Goal: Task Accomplishment & Management: Use online tool/utility

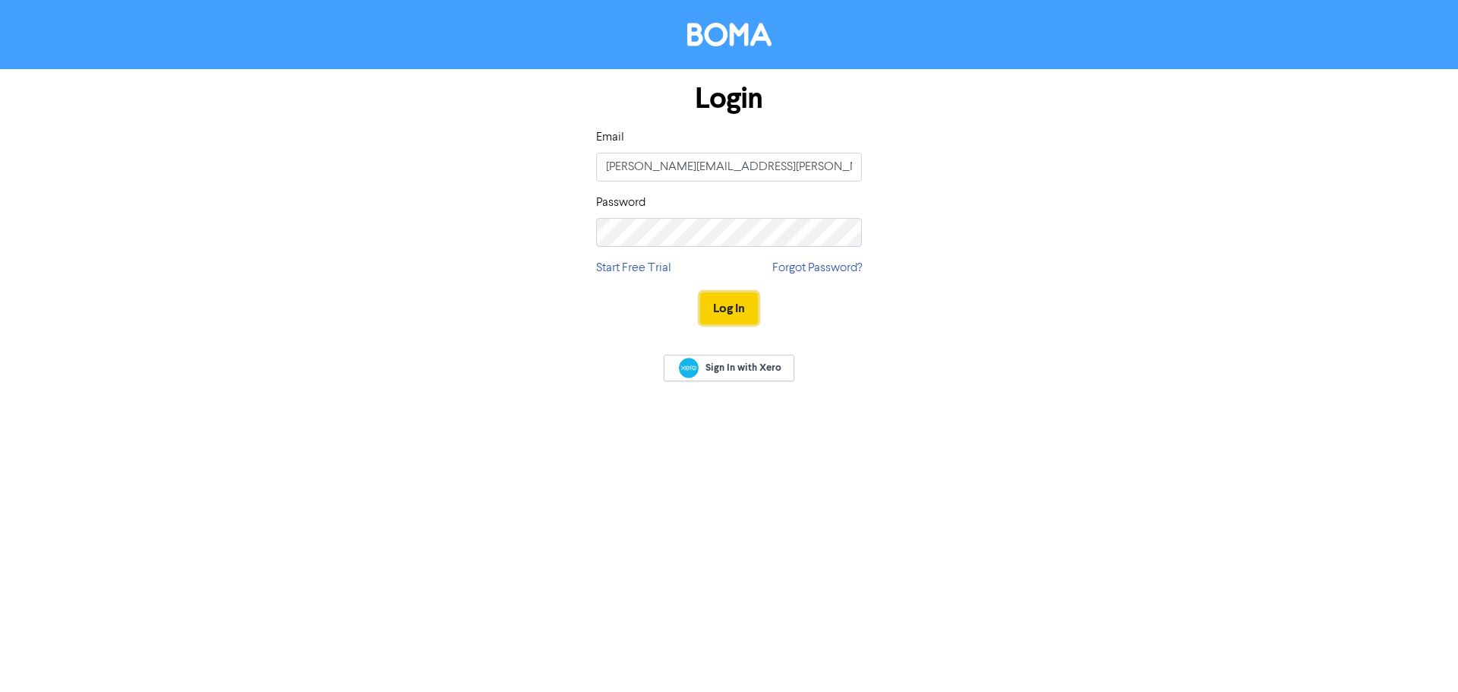
click at [745, 314] on button "Log In" at bounding box center [729, 308] width 58 height 32
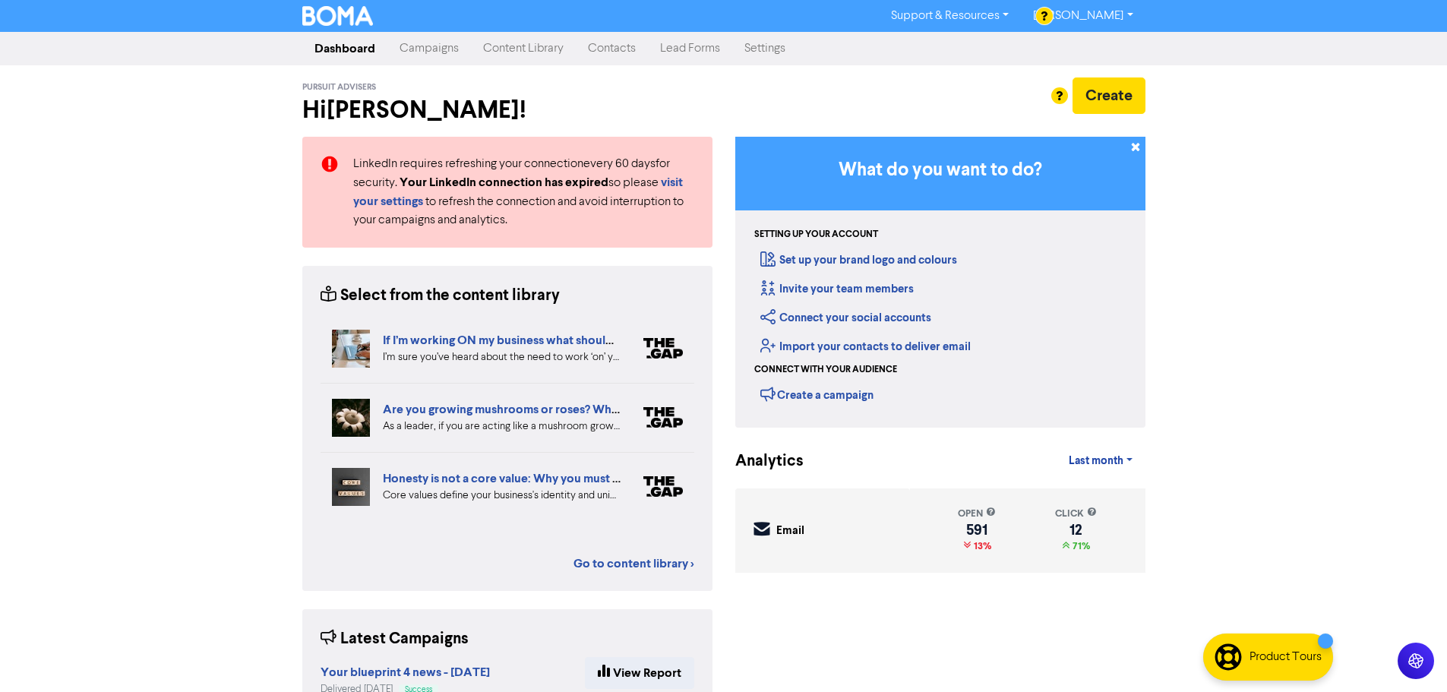
click at [794, 52] on link "Settings" at bounding box center [764, 48] width 65 height 30
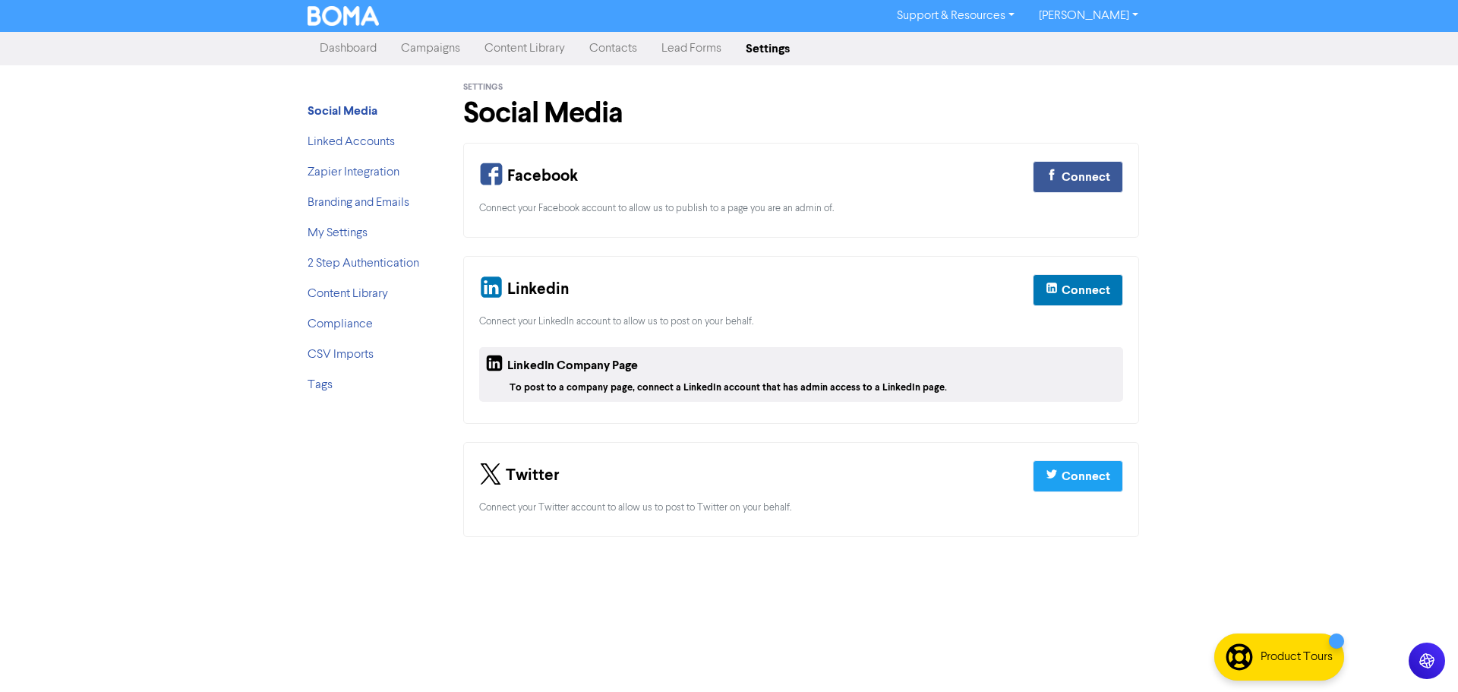
click at [598, 45] on link "Contacts" at bounding box center [613, 48] width 72 height 30
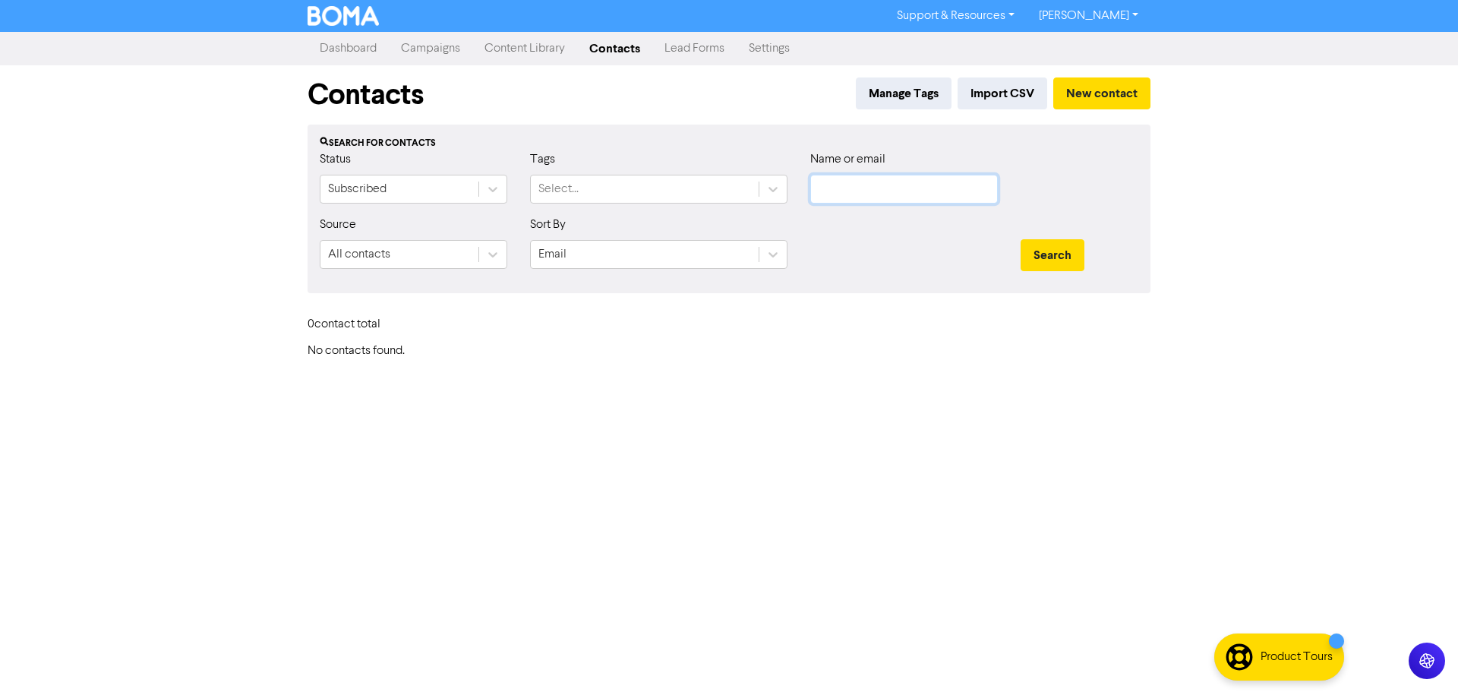
click at [849, 191] on input "text" at bounding box center [904, 189] width 188 height 29
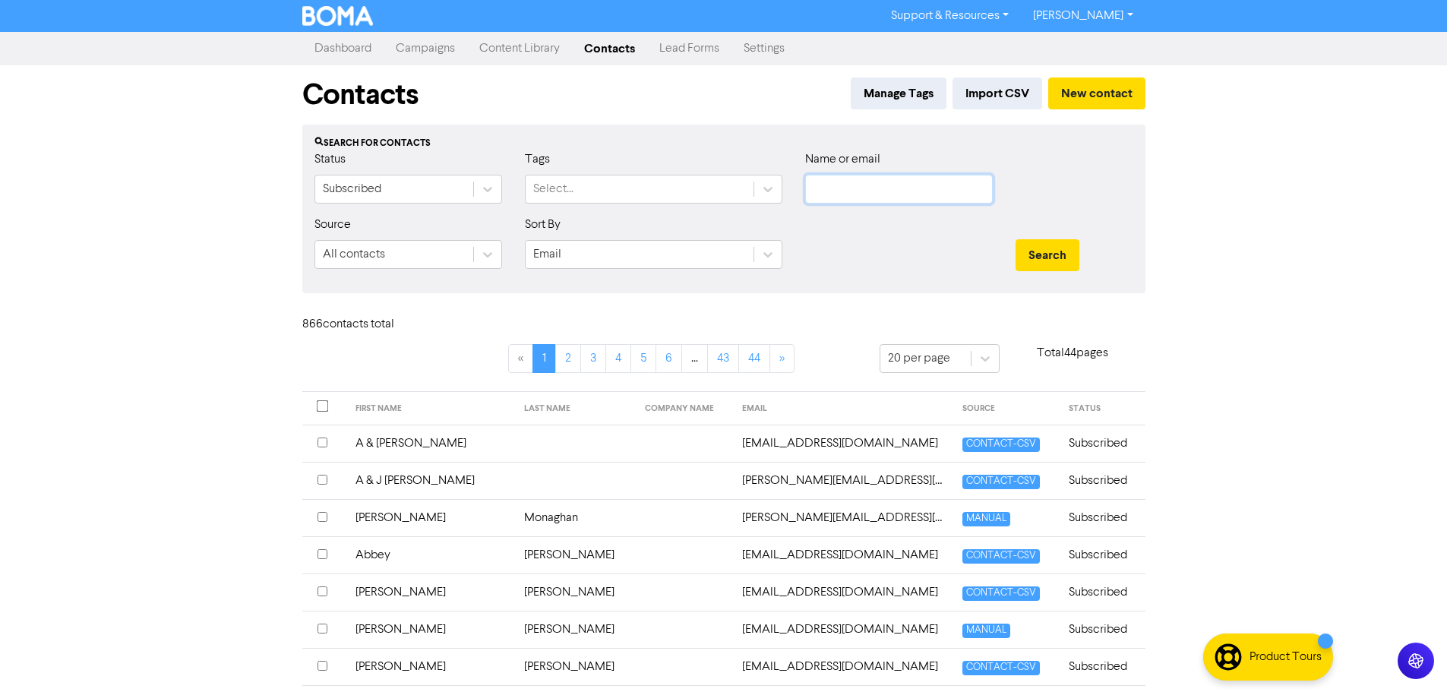
click at [878, 185] on input "text" at bounding box center [899, 189] width 188 height 29
type input "monaghan"
click at [1015, 239] on button "Search" at bounding box center [1047, 255] width 64 height 32
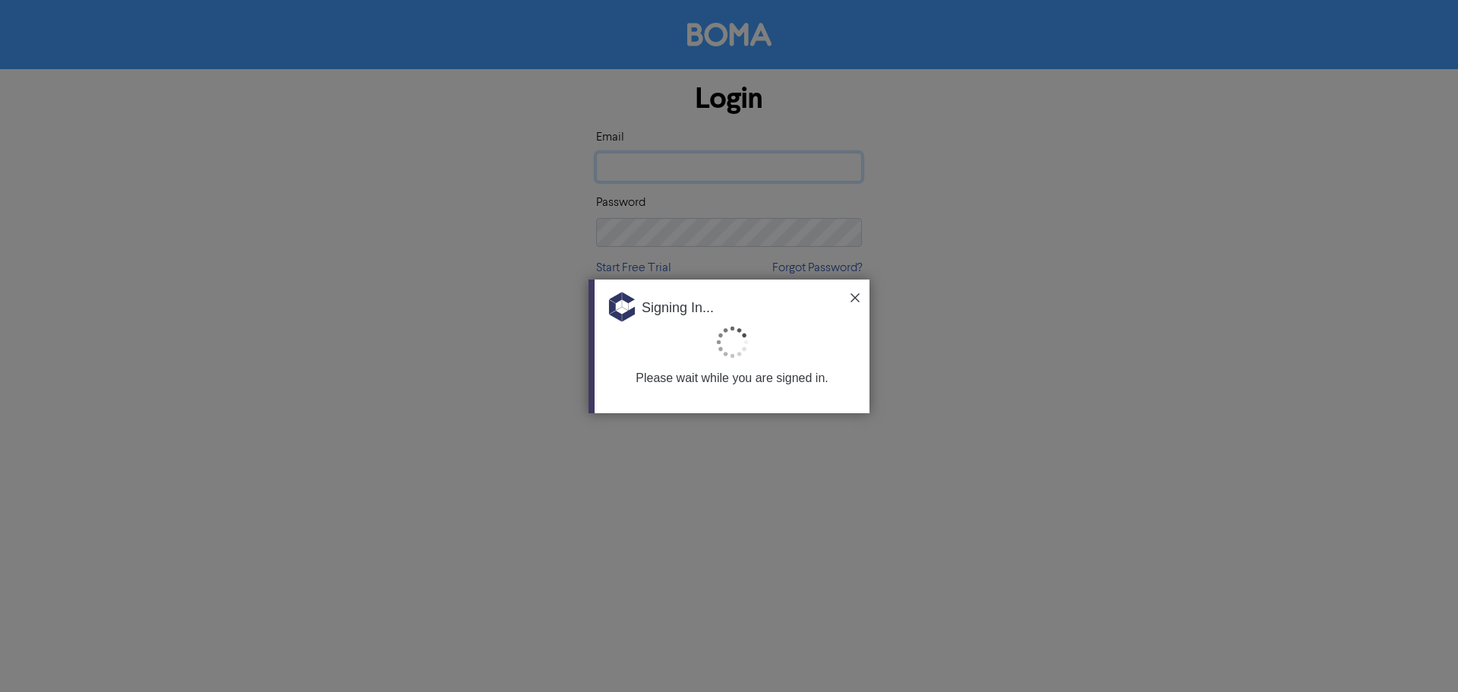
type input "[PERSON_NAME][EMAIL_ADDRESS][PERSON_NAME][DOMAIN_NAME]"
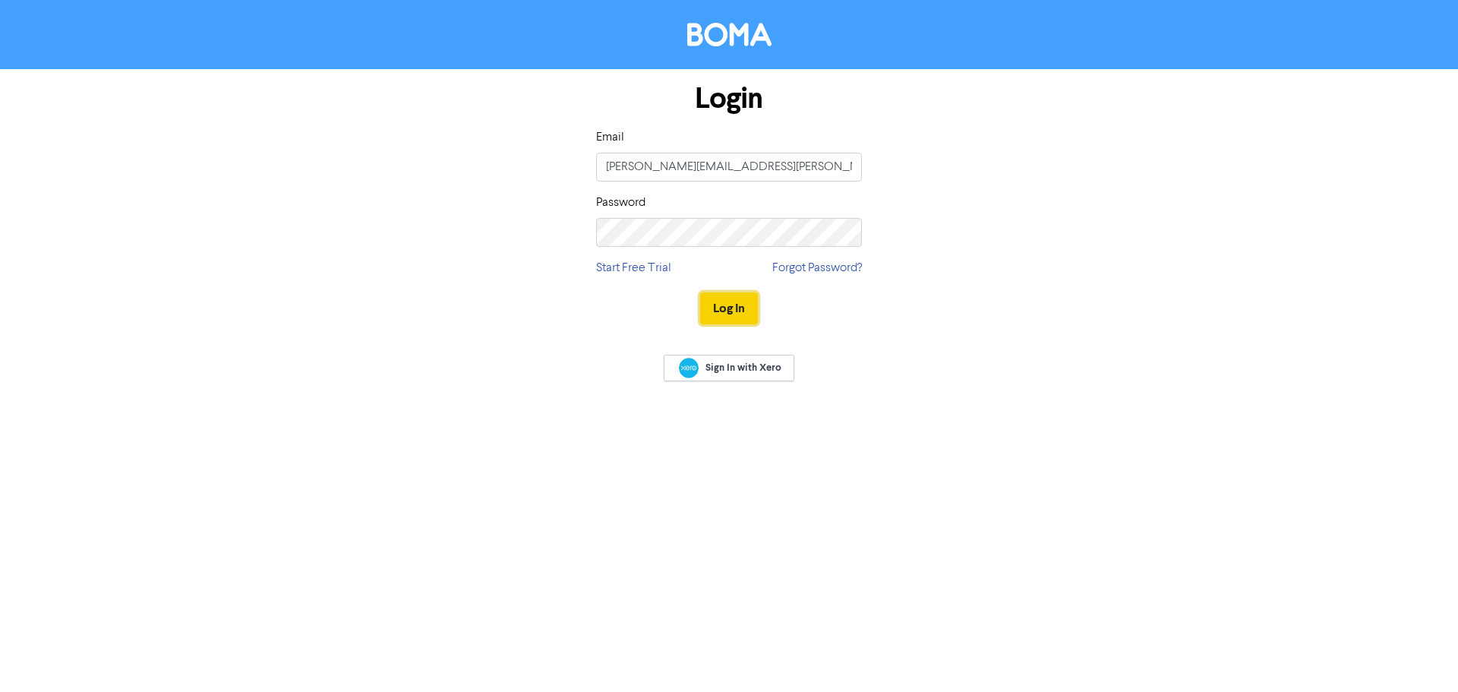
click at [725, 298] on button "Log In" at bounding box center [729, 308] width 58 height 32
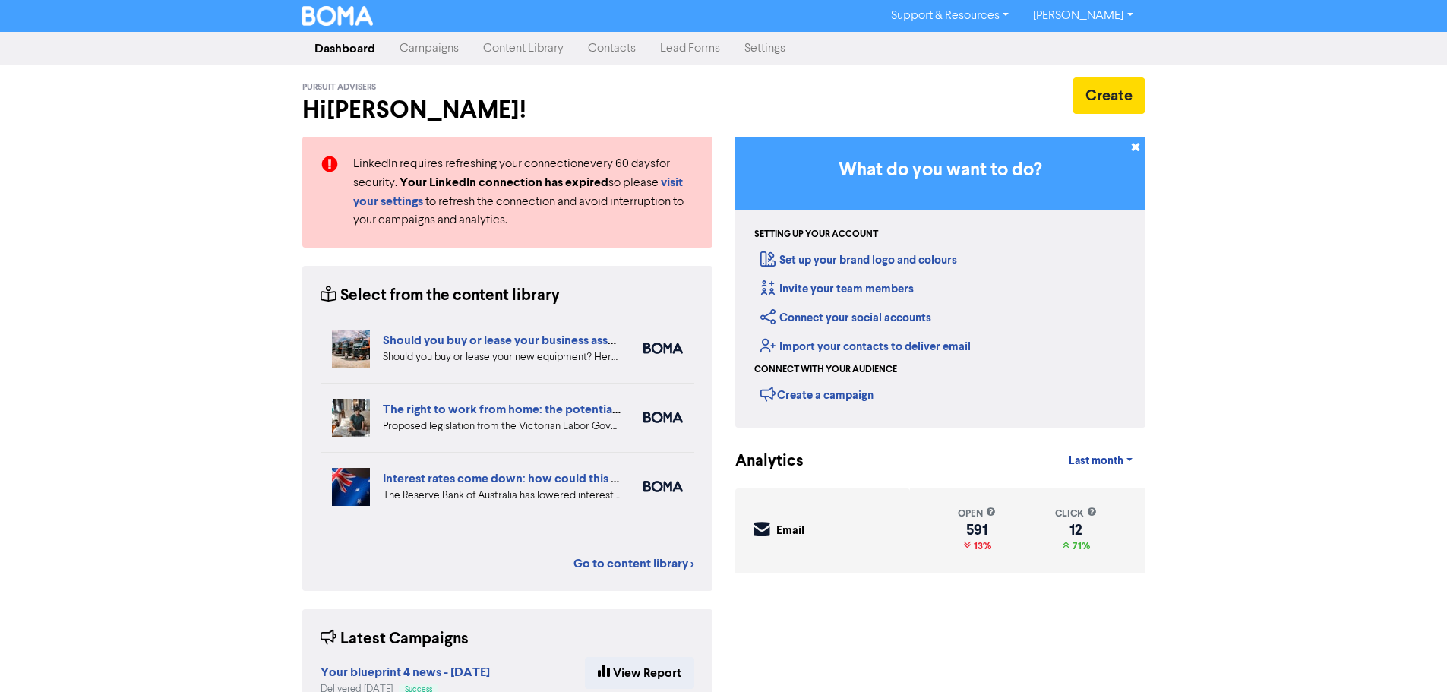
click at [600, 43] on link "Contacts" at bounding box center [612, 48] width 72 height 30
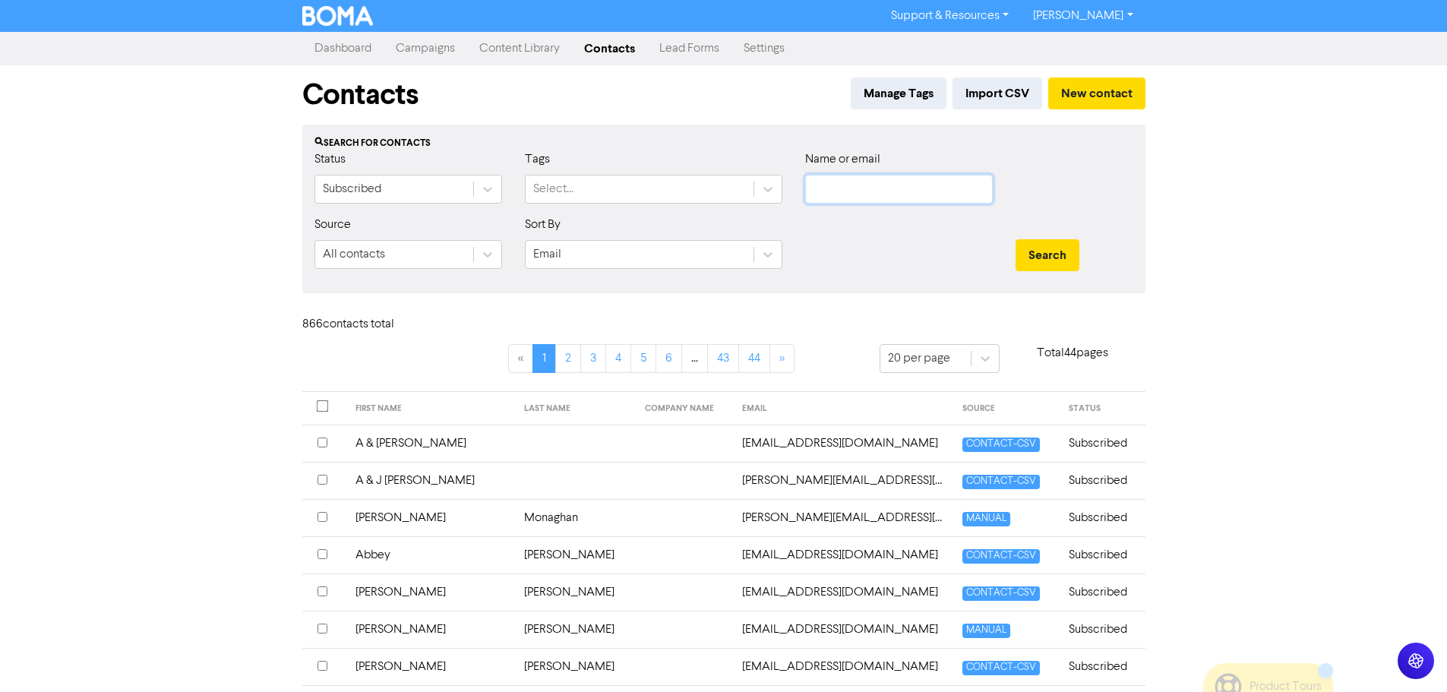
click at [906, 191] on input "text" at bounding box center [899, 189] width 188 height 29
type input "monaghan"
click at [1015, 239] on button "Search" at bounding box center [1047, 255] width 64 height 32
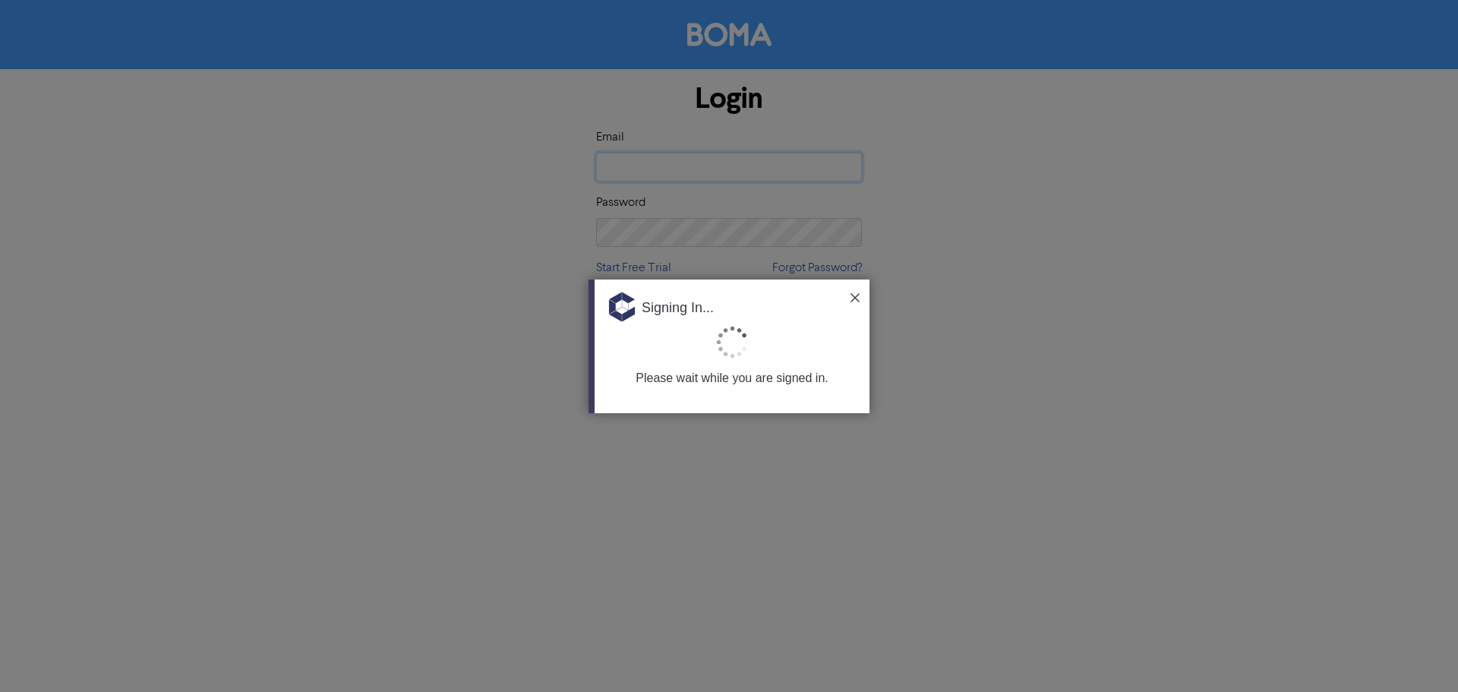
type input "[PERSON_NAME][EMAIL_ADDRESS][PERSON_NAME][DOMAIN_NAME]"
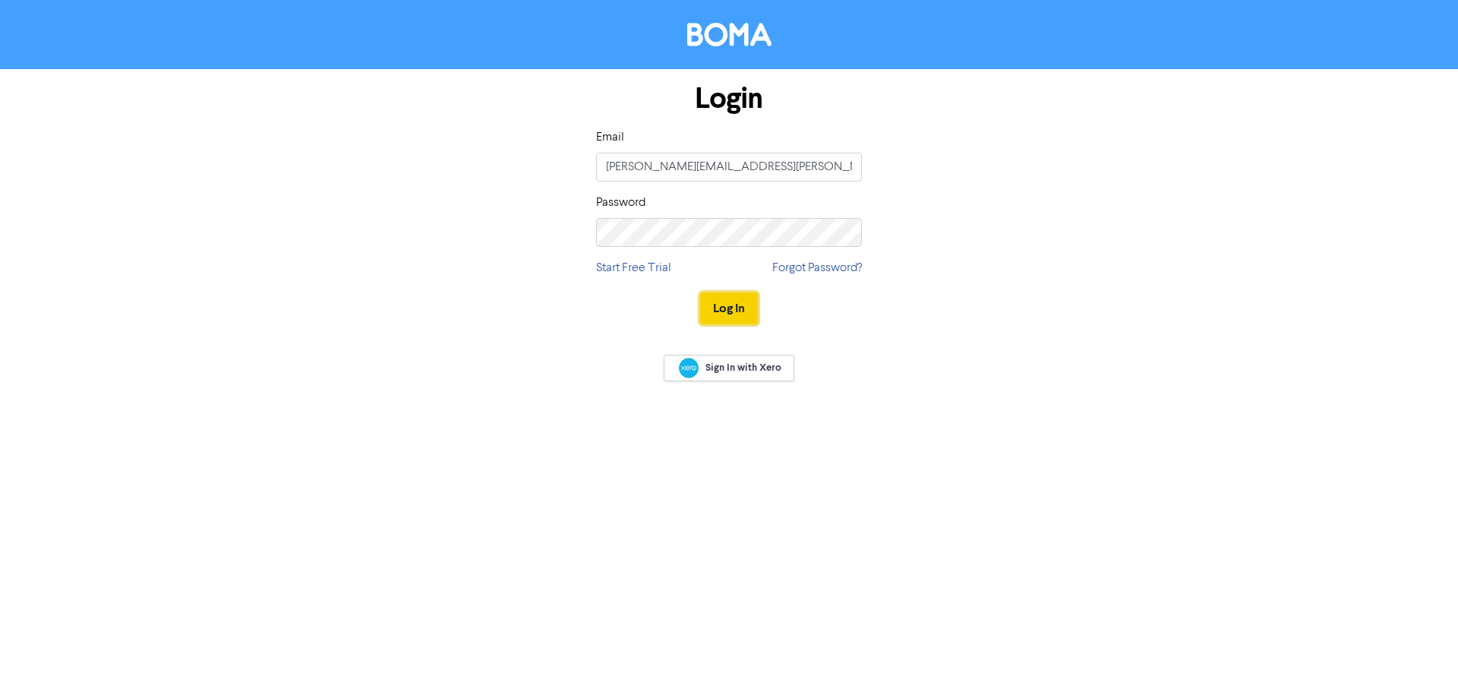
click at [744, 317] on button "Log In" at bounding box center [729, 308] width 58 height 32
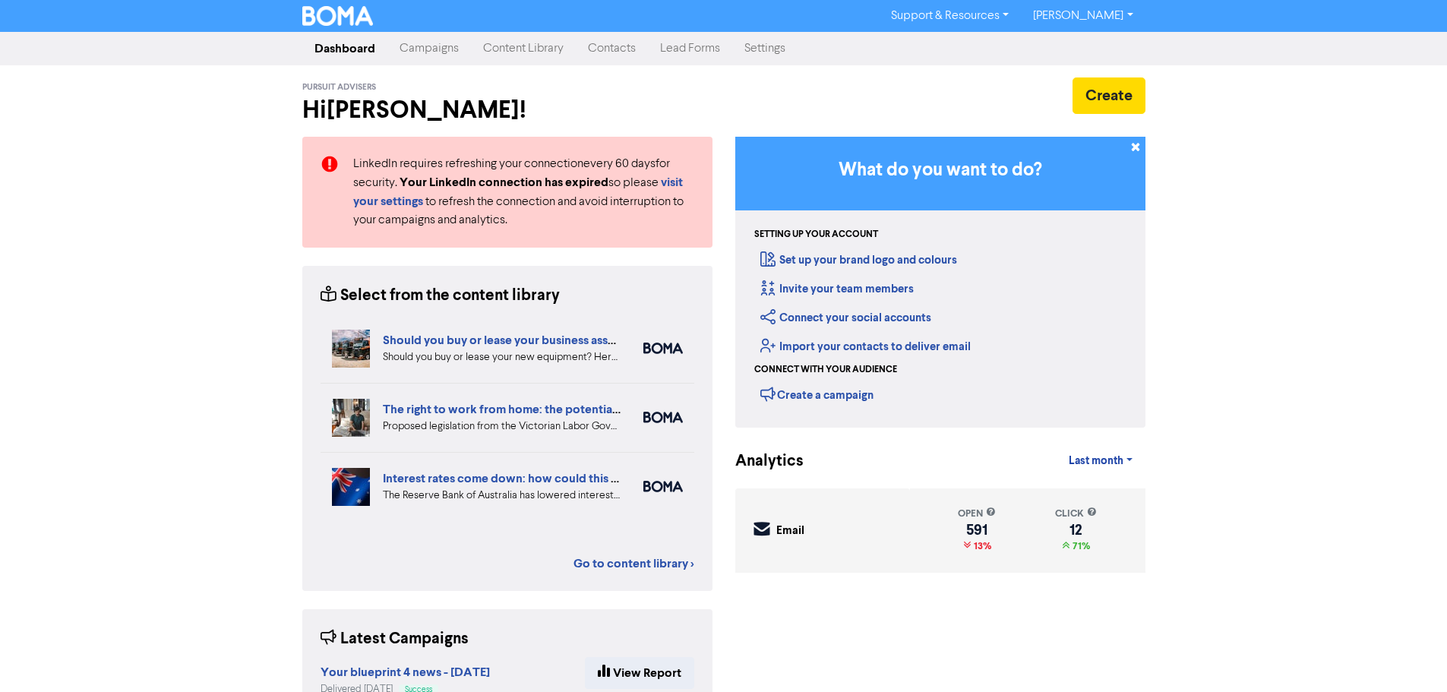
click at [624, 52] on link "Contacts" at bounding box center [612, 48] width 72 height 30
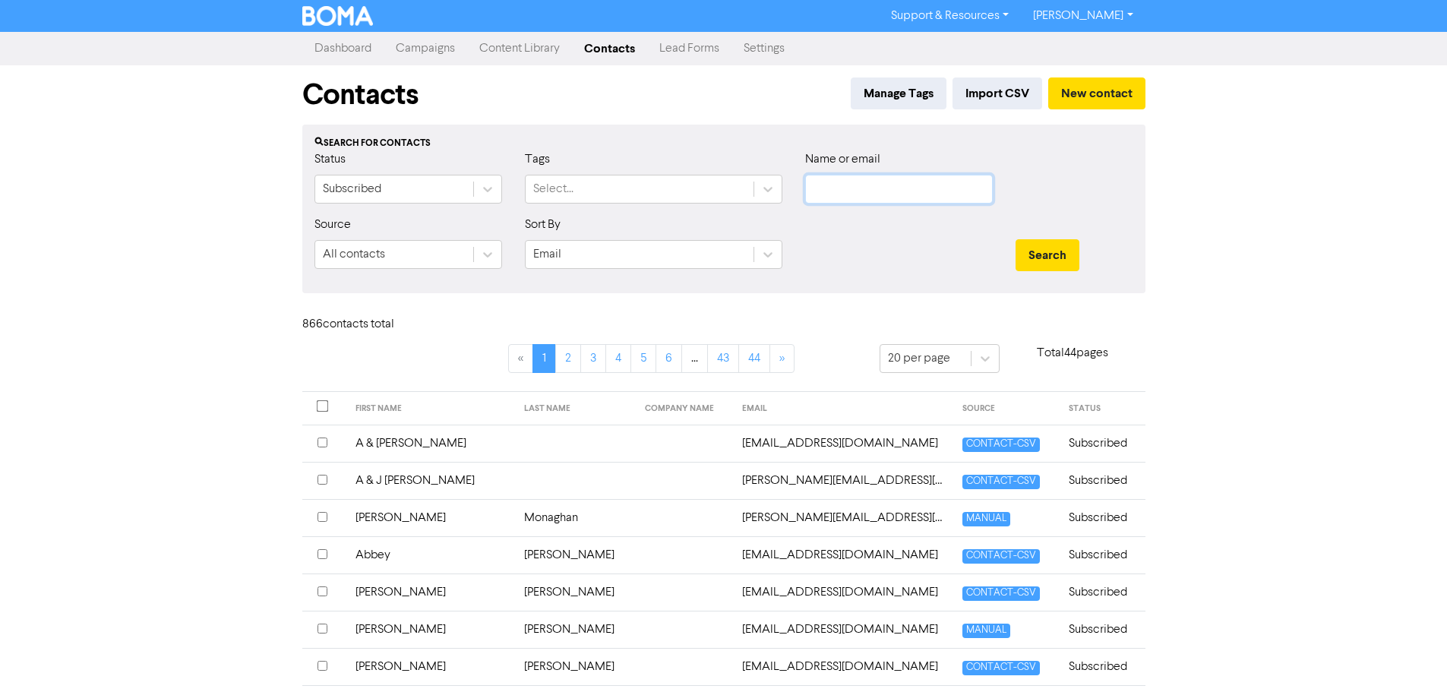
click at [860, 200] on input "text" at bounding box center [899, 189] width 188 height 29
type input "young"
click at [1015, 239] on button "Search" at bounding box center [1047, 255] width 64 height 32
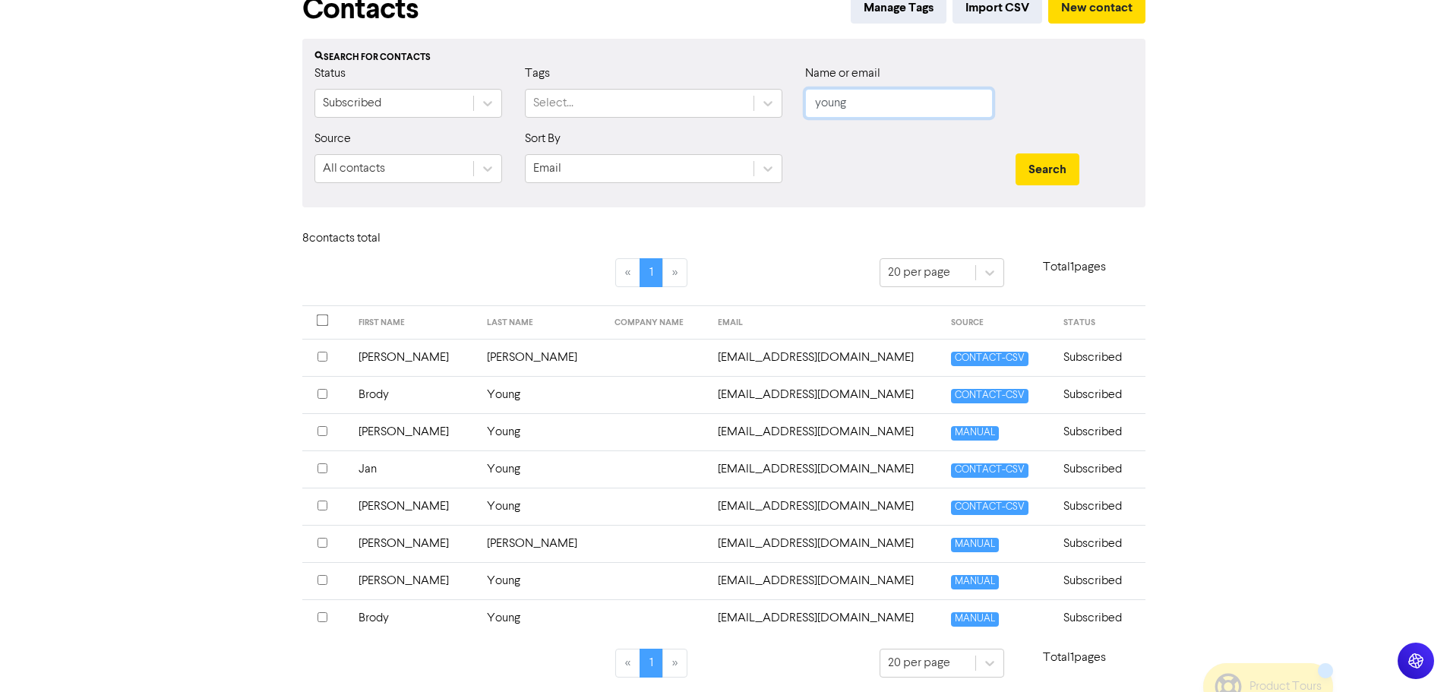
scroll to position [90, 0]
